Goal: Complete application form

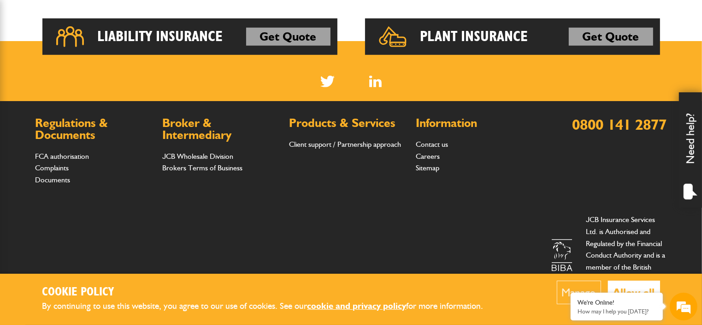
scroll to position [795, 0]
click at [625, 46] on link "Get Quote" at bounding box center [611, 37] width 84 height 18
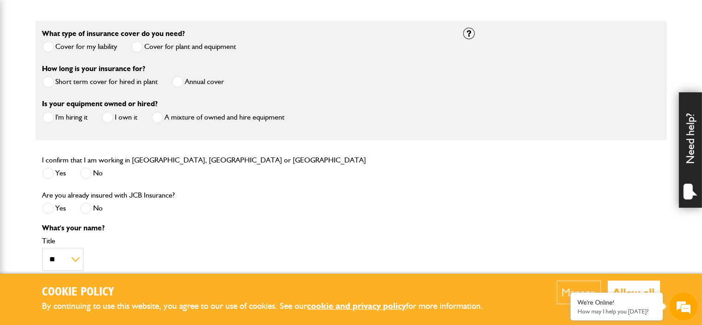
scroll to position [271, 0]
click at [49, 87] on span at bounding box center [48, 82] width 12 height 12
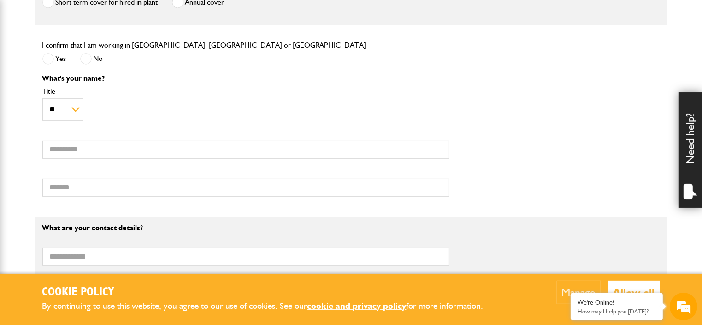
scroll to position [350, 0]
click at [48, 64] on span at bounding box center [48, 59] width 12 height 12
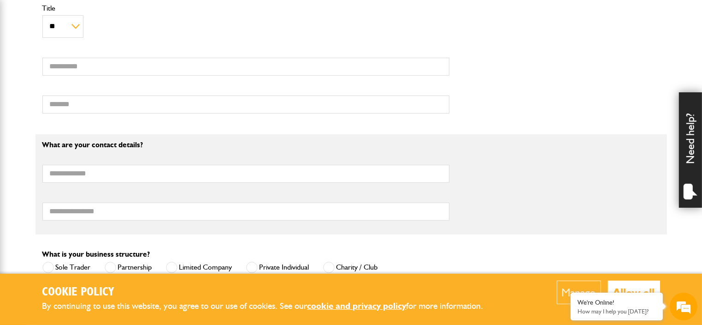
scroll to position [433, 0]
click at [96, 75] on input "First name" at bounding box center [245, 66] width 407 height 18
type input "****"
click at [86, 113] on input "Surname" at bounding box center [245, 104] width 407 height 18
type input "*****"
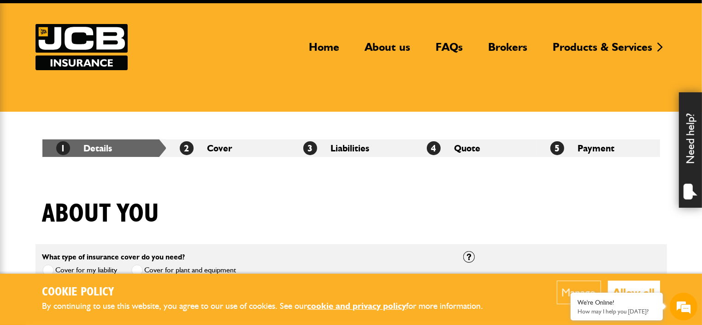
scroll to position [0, 0]
